Goal: Transaction & Acquisition: Purchase product/service

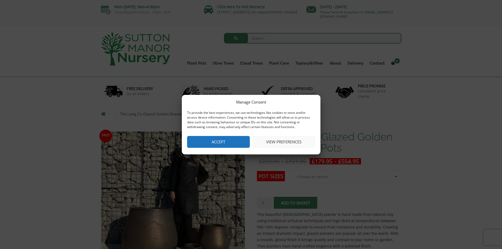
click at [248, 140] on button "Accept" at bounding box center [218, 142] width 63 height 12
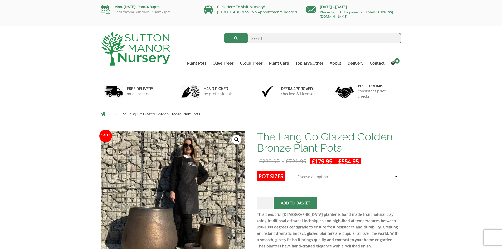
scroll to position [26, 0]
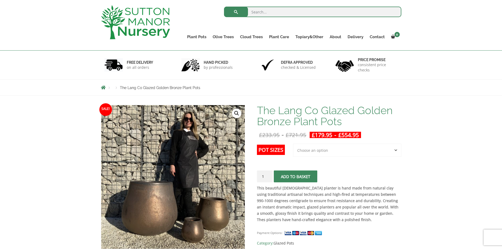
click at [393, 154] on select "Choose an option 3rd to Largest Pot In The Picture 2nd to Largest Pot In The Pi…" at bounding box center [347, 150] width 108 height 13
click at [293, 144] on select "Choose an option 3rd to Largest Pot In The Picture 2nd to Largest Pot In The Pi…" at bounding box center [347, 150] width 108 height 13
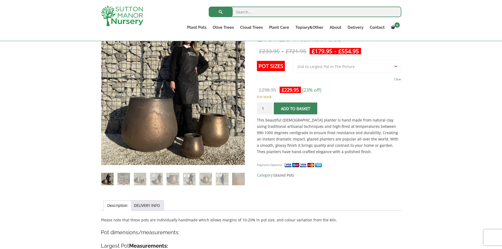
scroll to position [45, 0]
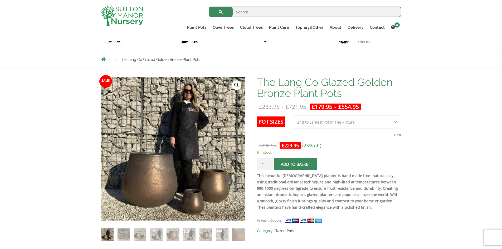
click at [352, 125] on select "Choose an option 3rd to Largest Pot In The Picture 2nd to Largest Pot In The Pi…" at bounding box center [347, 121] width 108 height 13
click at [293, 115] on select "Choose an option 3rd to Largest Pot In The Picture 2nd to Largest Pot In The Pi…" at bounding box center [347, 121] width 108 height 13
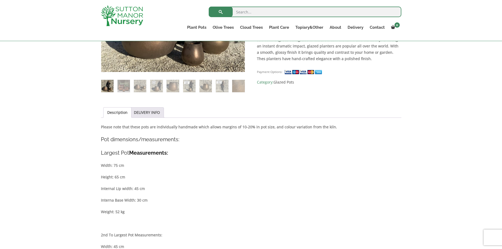
scroll to position [71, 0]
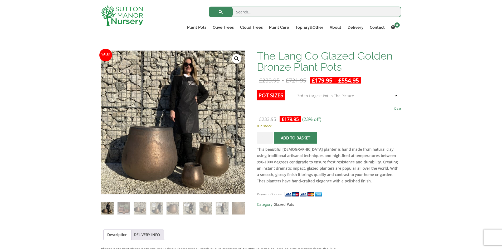
click at [352, 99] on select "Choose an option 3rd to Largest Pot In The Picture 2nd to Largest Pot In The Pi…" at bounding box center [347, 95] width 108 height 13
select select "Largest pot In The Picture"
click at [293, 89] on select "Choose an option 3rd to Largest Pot In The Picture 2nd to Largest Pot In The Pi…" at bounding box center [347, 95] width 108 height 13
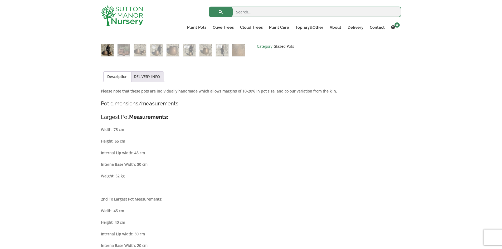
scroll to position [98, 0]
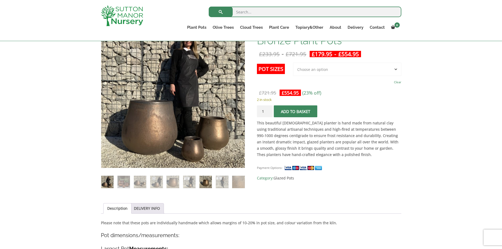
click at [208, 181] on img at bounding box center [206, 182] width 12 height 12
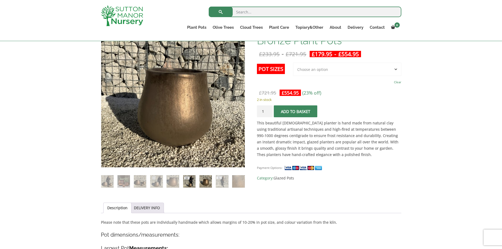
click at [196, 181] on img at bounding box center [189, 181] width 12 height 12
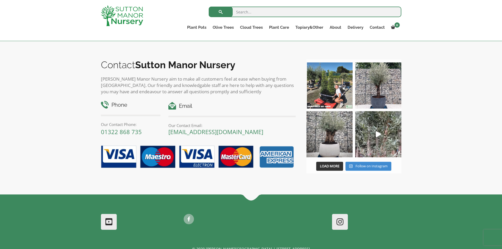
scroll to position [757, 0]
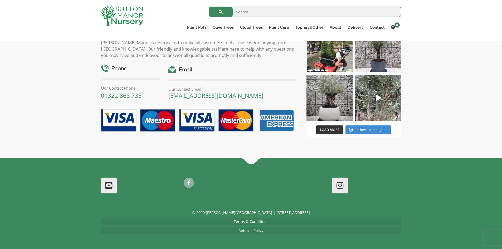
drag, startPoint x: 281, startPoint y: 97, endPoint x: 168, endPoint y: 95, distance: 113.4
click at [168, 95] on div "Email Our Contact Email: enquiries@suttonmanornursery.co.uk" at bounding box center [231, 82] width 135 height 33
copy link "[EMAIL_ADDRESS][DOMAIN_NAME]"
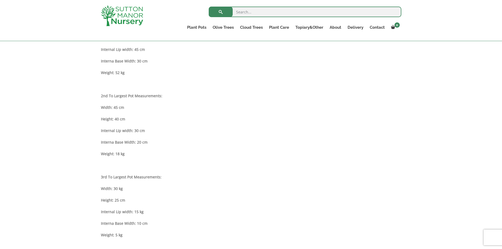
scroll to position [335, 0]
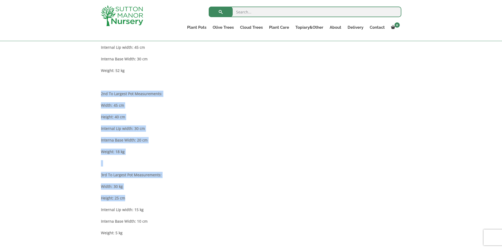
drag, startPoint x: 101, startPoint y: 92, endPoint x: 162, endPoint y: 196, distance: 120.2
click at [162, 196] on div "Description Please note that these pots are individually handmade which allows …" at bounding box center [251, 118] width 300 height 270
copy div "2nd To Largest Pot Measurements: Width: 45 cm Height: 40 cm Internal Lip width:…"
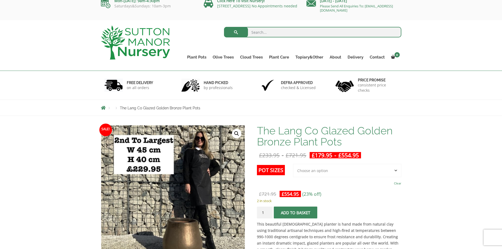
scroll to position [0, 0]
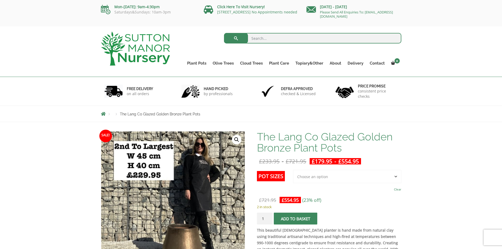
click at [279, 36] on input "search" at bounding box center [312, 38] width 177 height 11
type input "bamboo"
click at [224, 33] on button "submit" at bounding box center [236, 38] width 24 height 11
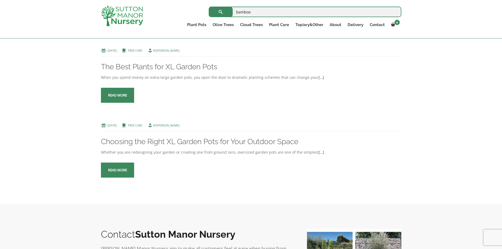
scroll to position [764, 0]
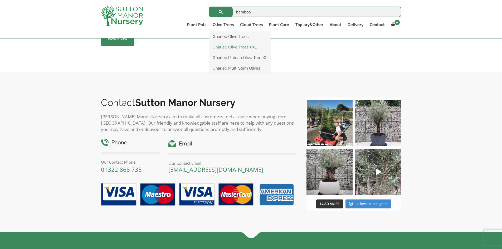
click at [227, 47] on link "Gnarled Olive Trees XXL" at bounding box center [240, 47] width 61 height 8
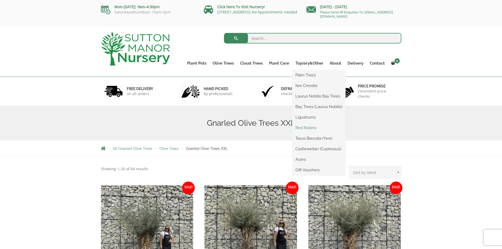
click at [309, 128] on link "Red Robins" at bounding box center [318, 128] width 53 height 8
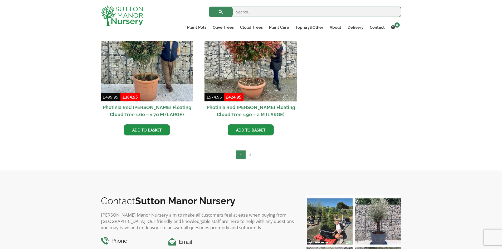
scroll to position [343, 0]
